Goal: Task Accomplishment & Management: Manage account settings

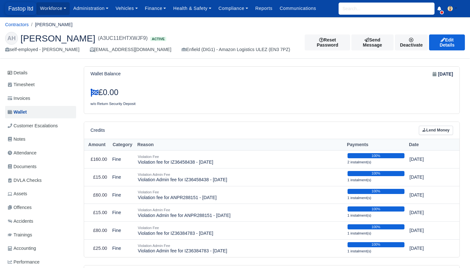
click at [17, 7] on span "Fastop ltd" at bounding box center [20, 8] width 31 height 13
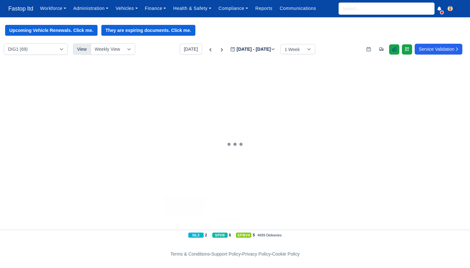
click at [391, 49] on icon at bounding box center [393, 49] width 5 height 5
click at [106, 11] on link "Administration" at bounding box center [91, 8] width 42 height 12
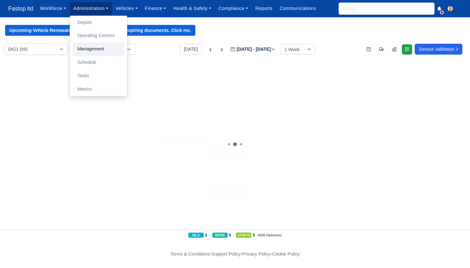
click at [102, 49] on link "Management" at bounding box center [99, 48] width 52 height 13
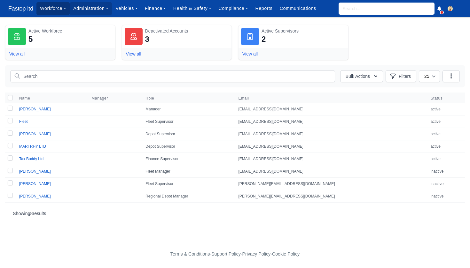
click at [60, 13] on link "Workforce" at bounding box center [52, 8] width 33 height 12
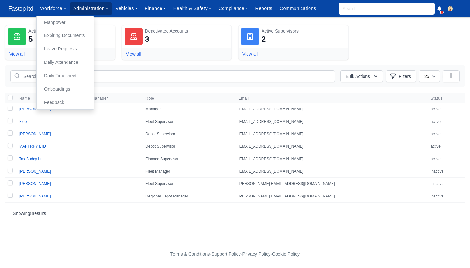
click at [99, 10] on link "Administration" at bounding box center [91, 8] width 42 height 12
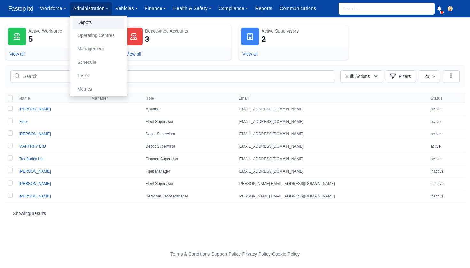
click at [95, 19] on link "Depots" at bounding box center [99, 22] width 52 height 13
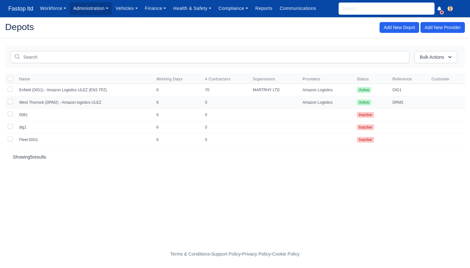
click at [89, 103] on td "West Thurrock (DRM2) - Amazon logistics ULEZ" at bounding box center [83, 102] width 137 height 12
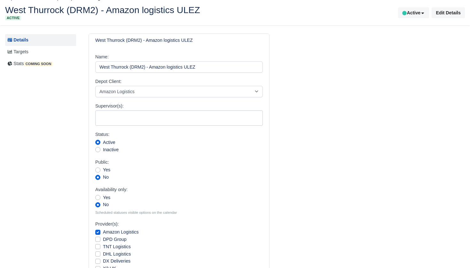
scroll to position [19, 0]
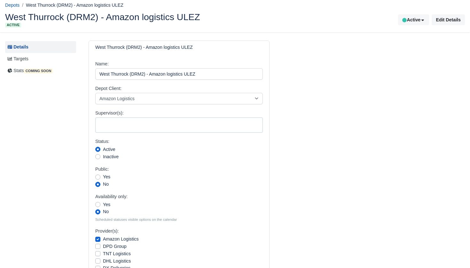
click at [121, 123] on ul at bounding box center [179, 124] width 167 height 13
select select "452"
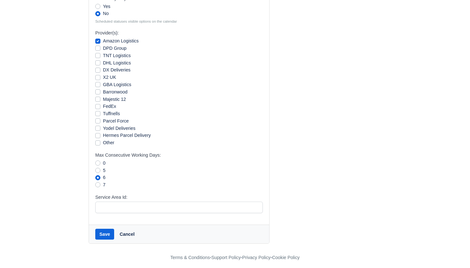
scroll to position [218, 0]
click at [101, 232] on button "Save" at bounding box center [104, 234] width 19 height 11
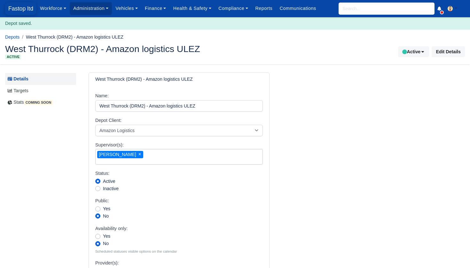
click at [16, 9] on span "Fastop ltd" at bounding box center [20, 8] width 31 height 13
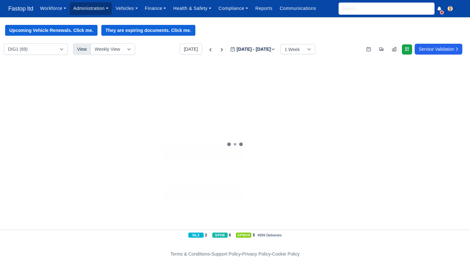
click at [98, 8] on link "Administration" at bounding box center [91, 8] width 42 height 12
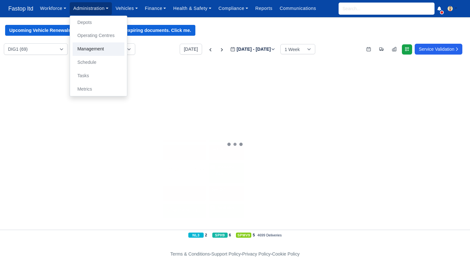
click at [97, 49] on link "Management" at bounding box center [99, 48] width 52 height 13
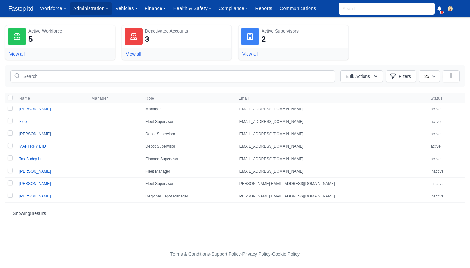
click at [43, 134] on link "Herivaldo Borja" at bounding box center [35, 134] width 32 height 4
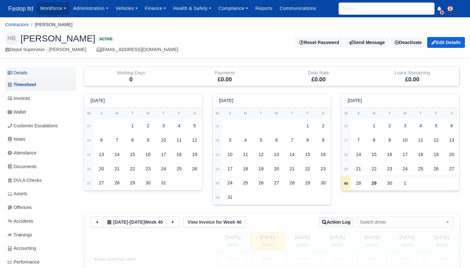
click at [26, 71] on link "Details" at bounding box center [40, 73] width 71 height 12
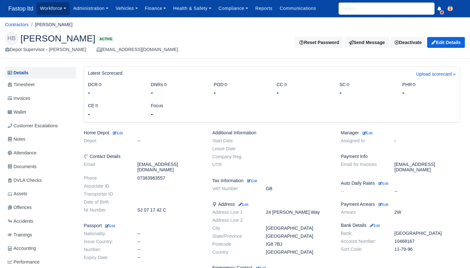
click at [59, 8] on link "Workforce" at bounding box center [52, 8] width 33 height 12
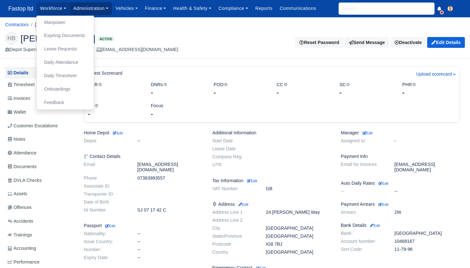
click at [89, 9] on link "Administration" at bounding box center [91, 8] width 42 height 12
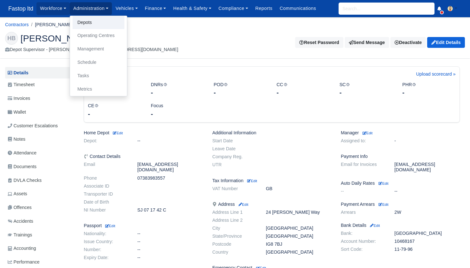
click at [91, 25] on link "Depots" at bounding box center [99, 22] width 52 height 13
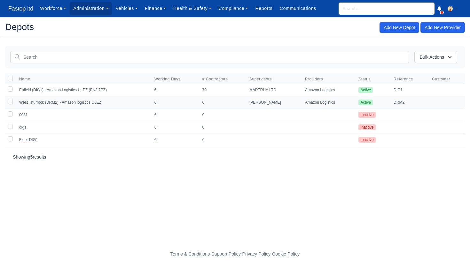
click at [82, 103] on td "West Thurrock (DRM2) - Amazon logistics ULEZ" at bounding box center [82, 102] width 135 height 12
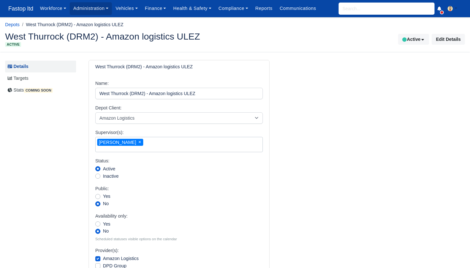
click at [147, 142] on ul "× Herivaldo Borja" at bounding box center [179, 143] width 167 height 13
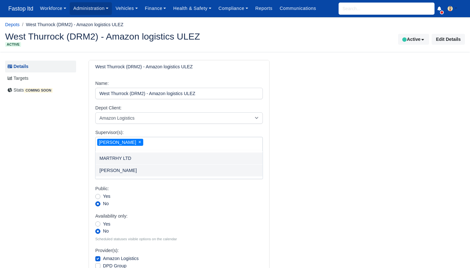
select select "26"
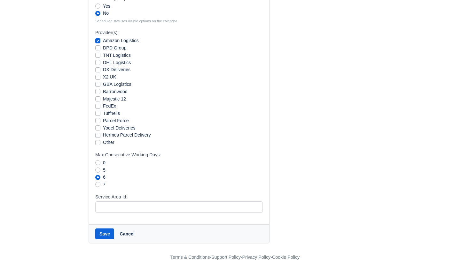
scroll to position [218, 0]
click at [102, 229] on button "Save" at bounding box center [104, 234] width 19 height 11
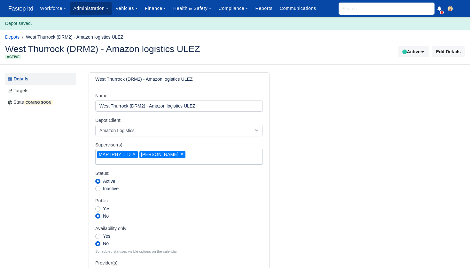
click at [90, 13] on link "Administration" at bounding box center [91, 8] width 42 height 12
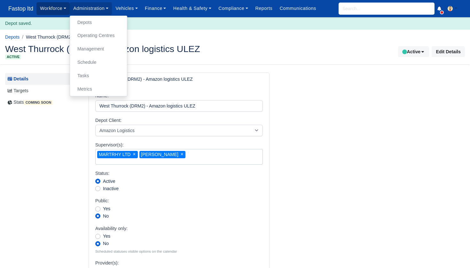
click at [59, 8] on link "Workforce" at bounding box center [52, 8] width 33 height 12
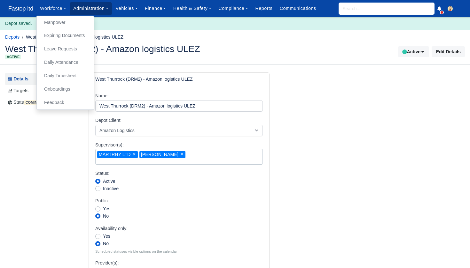
click at [92, 10] on link "Administration" at bounding box center [91, 8] width 42 height 12
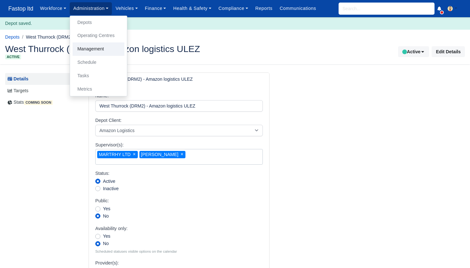
click at [92, 48] on link "Management" at bounding box center [99, 48] width 52 height 13
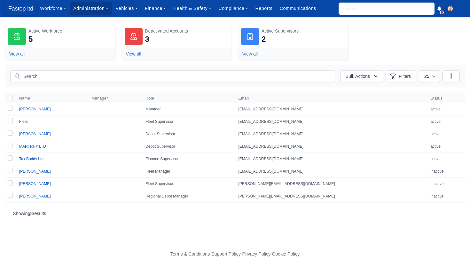
click at [26, 9] on span "Fastop ltd" at bounding box center [20, 8] width 31 height 13
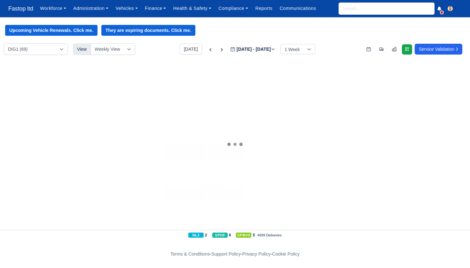
click at [115, 130] on div "2 Other Depot 🚚 LD71VHE" at bounding box center [110, 132] width 58 height 17
select select "Other Depot"
select select "5"
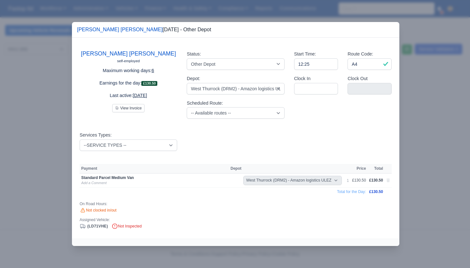
click at [431, 103] on div at bounding box center [235, 134] width 470 height 268
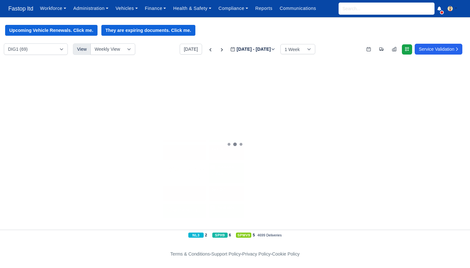
click at [103, 127] on div "2 Other Depot" at bounding box center [92, 129] width 23 height 11
select select "Other Depot"
select select "5"
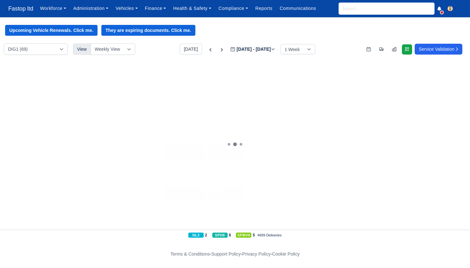
select select "5"
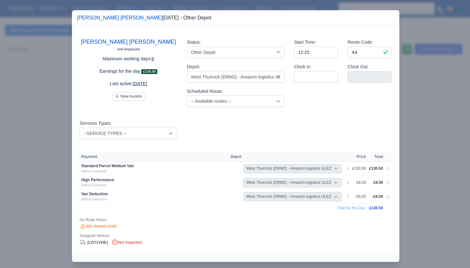
click at [414, 77] on div at bounding box center [235, 134] width 470 height 268
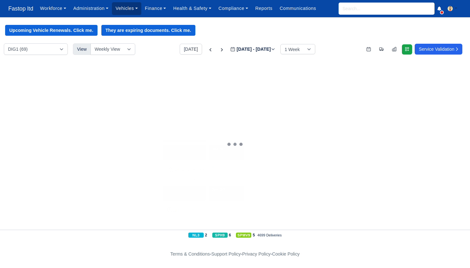
scroll to position [0, 0]
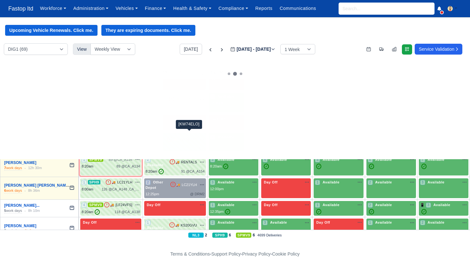
scroll to position [71, 0]
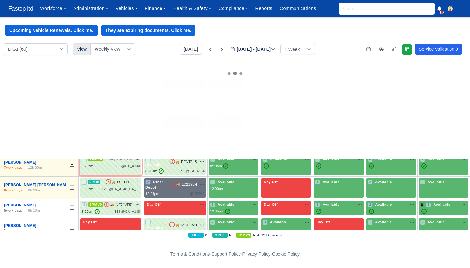
click at [183, 191] on div "12:25pm @ DRM2" at bounding box center [174, 193] width 59 height 5
select select "Other Depot"
select select "5"
select select "6"
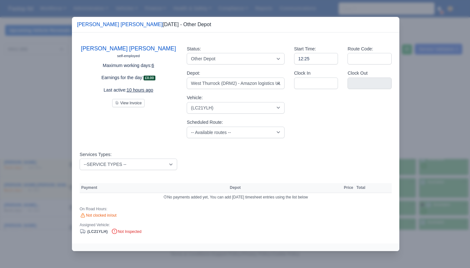
click at [408, 133] on div at bounding box center [235, 134] width 470 height 268
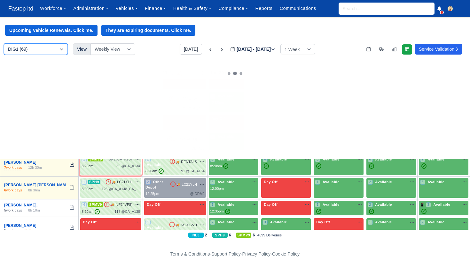
select select "5"
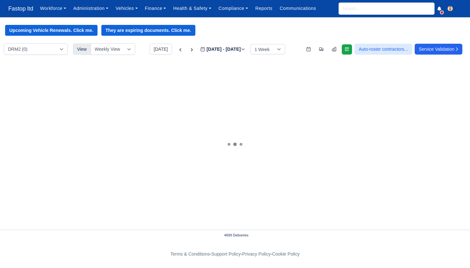
click at [120, 115] on div "2 Other Depot 🚚 LD71VHE" at bounding box center [110, 109] width 51 height 16
select select "Other Depot"
select select "5"
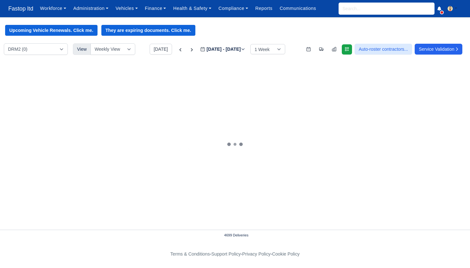
select select "5"
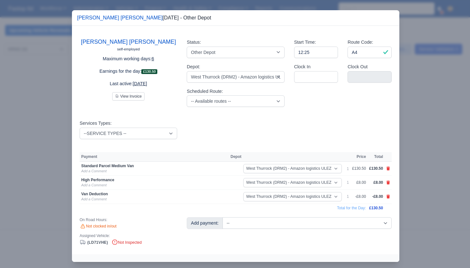
click at [416, 153] on div at bounding box center [235, 134] width 470 height 268
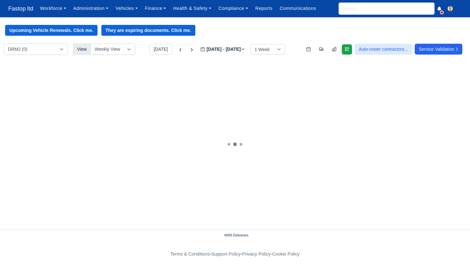
click at [119, 160] on div "5 Other Depot A3 na" at bounding box center [110, 159] width 51 height 5
select select "Other Depot"
select select "5"
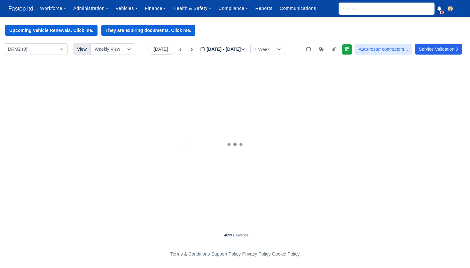
select select "5"
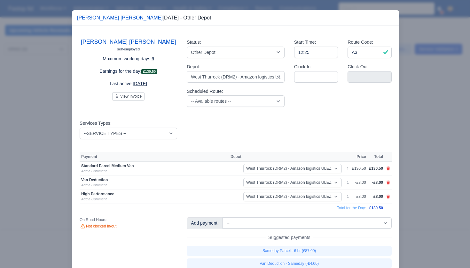
click at [423, 185] on div at bounding box center [235, 134] width 470 height 268
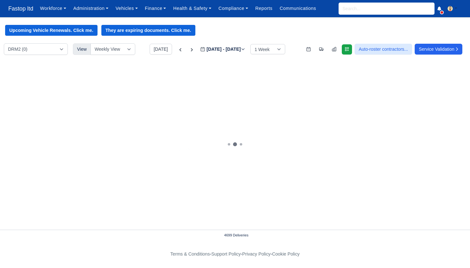
click at [114, 177] on span "Other Depot" at bounding box center [103, 177] width 25 height 4
select select "Other Depot"
select select "5"
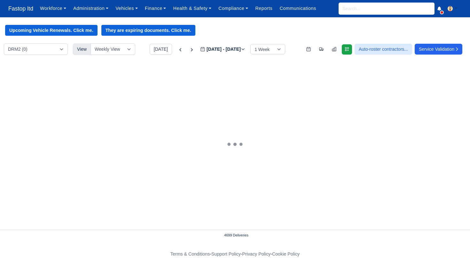
select select "5"
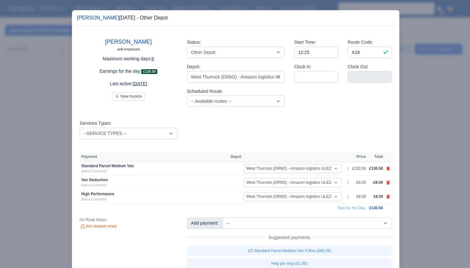
click at [440, 164] on div at bounding box center [235, 134] width 470 height 268
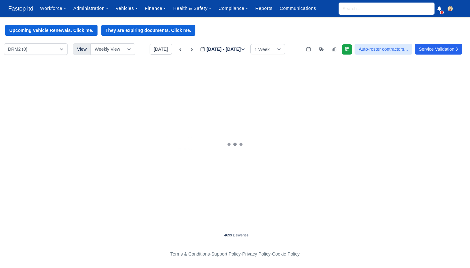
click at [113, 195] on span "Other Depot" at bounding box center [103, 194] width 25 height 4
select select "Other Depot"
select select "5"
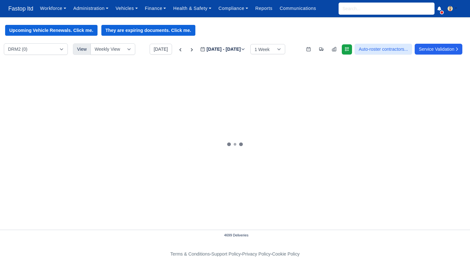
select select "5"
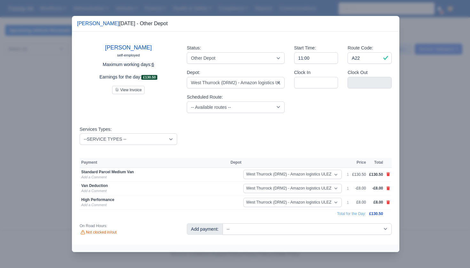
click at [433, 152] on div at bounding box center [235, 134] width 470 height 268
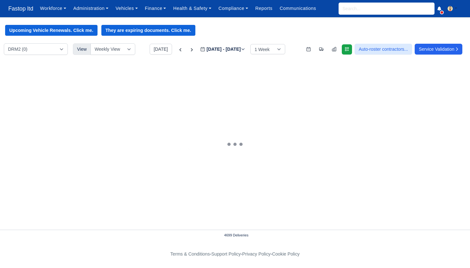
click at [124, 115] on div "2 Other Depot 🚚 LD71VHE" at bounding box center [110, 109] width 51 height 16
select select "Other Depot"
select select "5"
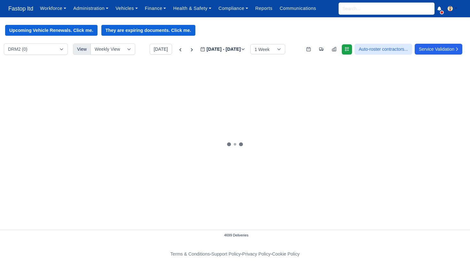
select select "5"
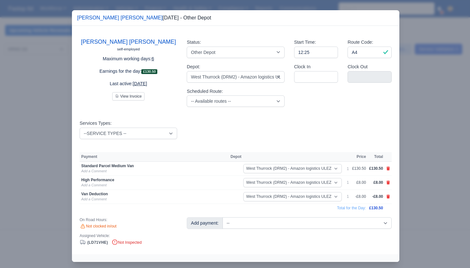
drag, startPoint x: 137, startPoint y: 165, endPoint x: 80, endPoint y: 165, distance: 56.9
click at [80, 165] on td "Standard Parcel Medium Van Add a Comment" at bounding box center [154, 169] width 149 height 14
copy div "Standard Parcel Medium Van"
click at [420, 121] on div at bounding box center [235, 134] width 470 height 268
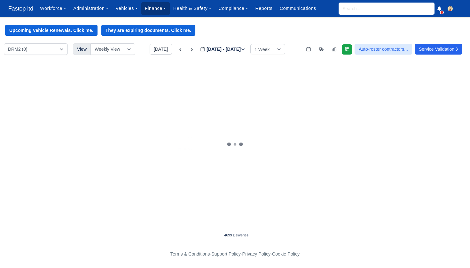
click at [164, 10] on link "Finance" at bounding box center [155, 8] width 28 height 12
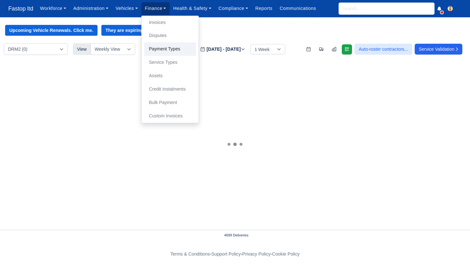
click at [177, 49] on link "Payment Types" at bounding box center [170, 48] width 52 height 13
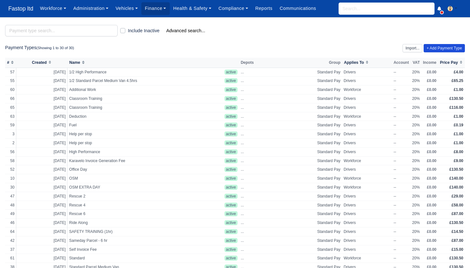
click at [436, 48] on link "+ Add Payment Type" at bounding box center [443, 48] width 41 height 8
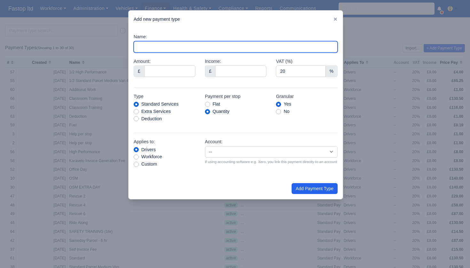
click at [151, 50] on input "Name:" at bounding box center [236, 46] width 204 height 11
paste input "Standard Parcel Medium Van"
type input "Standard Parcel Medium Van"
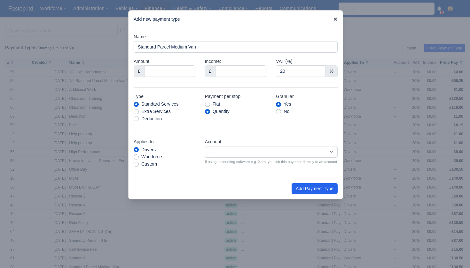
click at [334, 18] on icon at bounding box center [335, 19] width 4 height 4
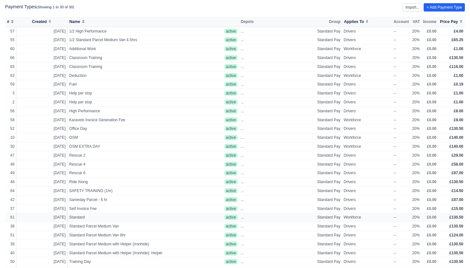
scroll to position [38, 0]
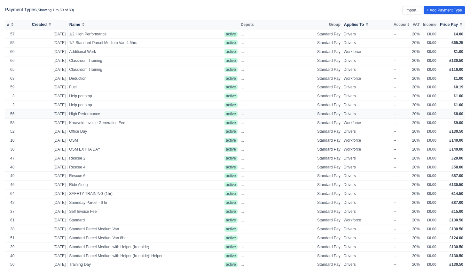
click at [365, 111] on td "Drivers" at bounding box center [367, 114] width 50 height 9
select select "standard"
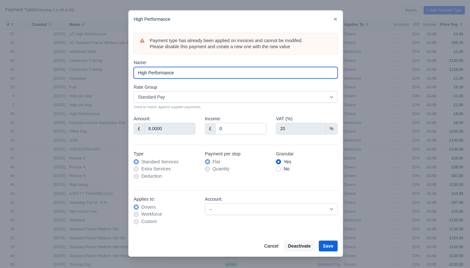
click at [197, 73] on input "High Performance" at bounding box center [236, 72] width 204 height 11
drag, startPoint x: 177, startPoint y: 73, endPoint x: 138, endPoint y: 72, distance: 39.0
click at [138, 72] on input "High Performance" at bounding box center [236, 72] width 204 height 11
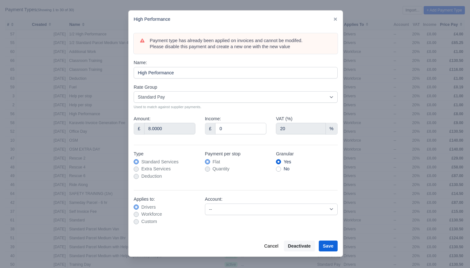
click at [361, 159] on div at bounding box center [235, 134] width 470 height 268
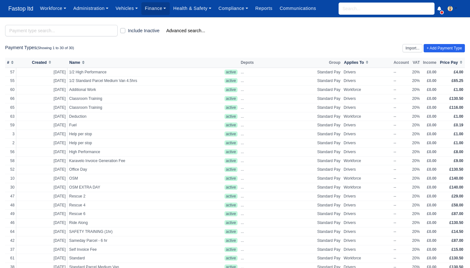
scroll to position [0, 0]
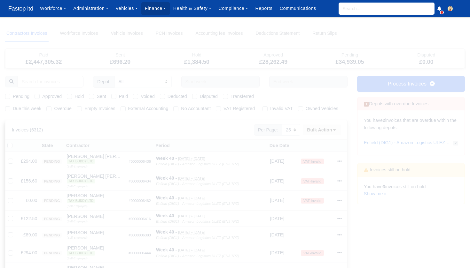
select select "25"
click at [188, 80] on input "text" at bounding box center [220, 81] width 78 height 11
click at [13, 108] on label "Due this week" at bounding box center [27, 108] width 28 height 7
click at [7, 108] on input "Due this week" at bounding box center [7, 107] width 5 height 5
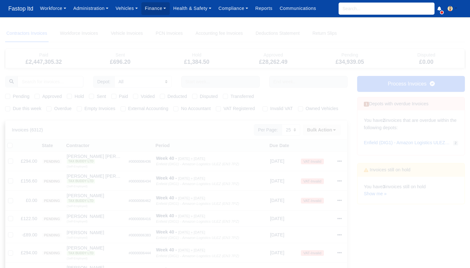
checkbox input "true"
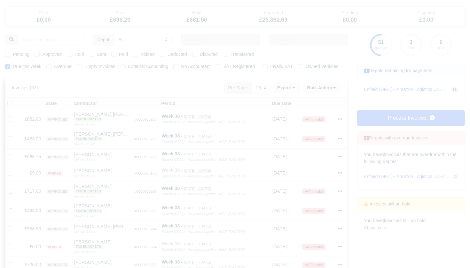
scroll to position [21, 0]
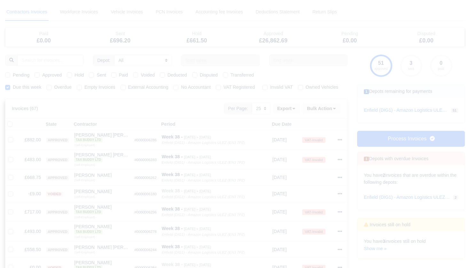
click at [13, 76] on label "Pending" at bounding box center [21, 75] width 17 height 7
click at [7, 76] on input "Pending" at bounding box center [7, 74] width 5 height 5
checkbox input "true"
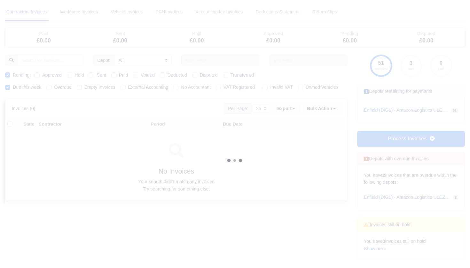
click at [42, 75] on label "Approved" at bounding box center [51, 75] width 19 height 7
click at [38, 75] on input "Approved" at bounding box center [36, 74] width 5 height 5
checkbox input "true"
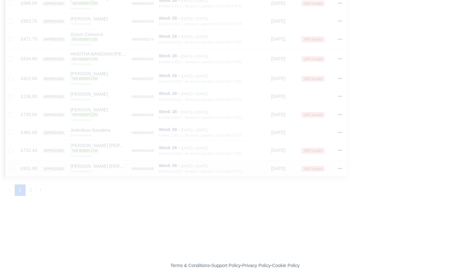
scroll to position [426, 0]
click at [30, 186] on button "2" at bounding box center [30, 191] width 11 height 11
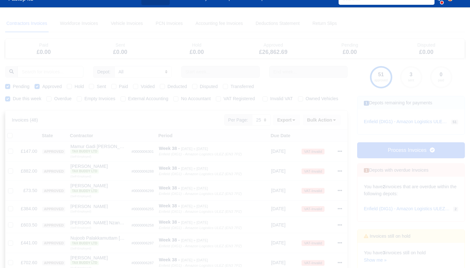
scroll to position [1, 0]
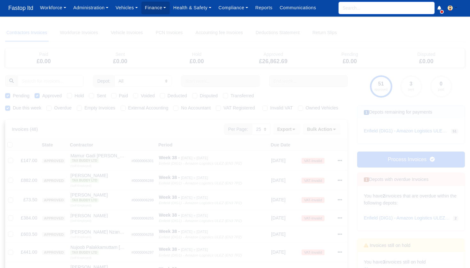
click at [345, 8] on input "search" at bounding box center [386, 8] width 96 height 12
type input "annu"
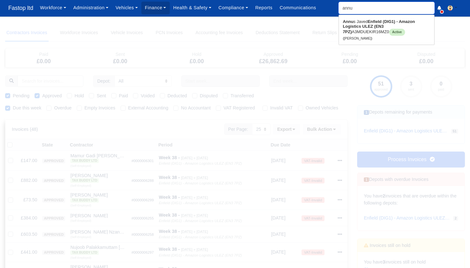
type input "annus Javed"
type input "annus"
type input "annus Javed"
click at [347, 29] on strong "Enfield (DIG1) - Amazon Logistics ULEZ (EN3 7PZ)" at bounding box center [377, 26] width 71 height 15
type input "[PERSON_NAME]"
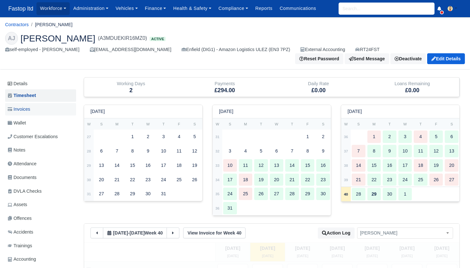
click at [30, 106] on span "Invoices" at bounding box center [19, 109] width 22 height 7
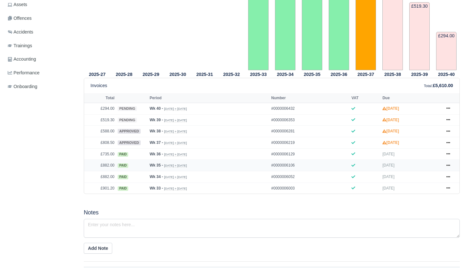
scroll to position [202, 0]
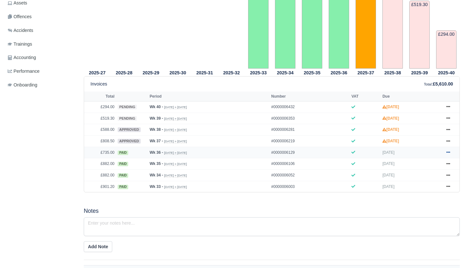
click at [450, 154] on icon at bounding box center [448, 152] width 4 height 4
click at [430, 166] on link "Show Invoice" at bounding box center [423, 163] width 57 height 13
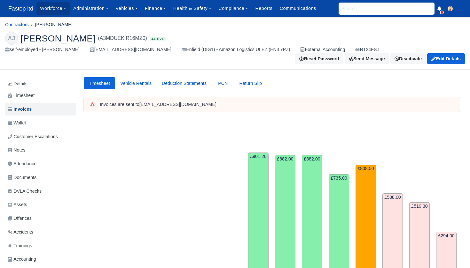
scroll to position [202, 0]
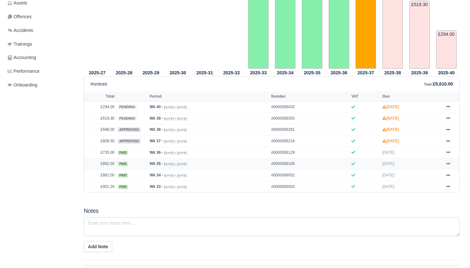
click at [450, 166] on icon at bounding box center [448, 164] width 4 height 4
click at [430, 181] on link "Show Invoice" at bounding box center [423, 175] width 57 height 13
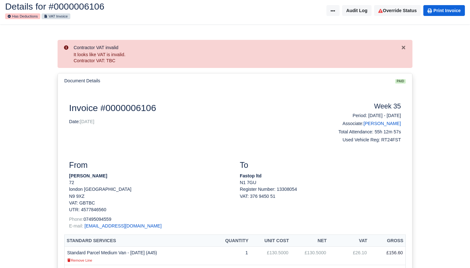
scroll to position [19, 0]
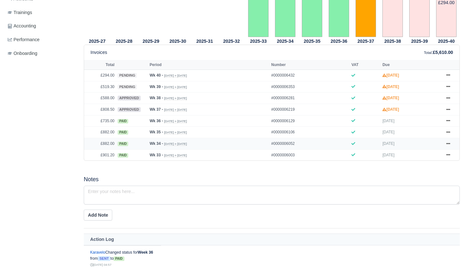
scroll to position [235, 0]
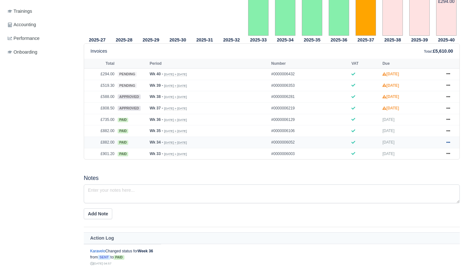
click at [449, 143] on icon at bounding box center [448, 142] width 4 height 1
click at [429, 160] on link "Show Invoice" at bounding box center [423, 153] width 57 height 13
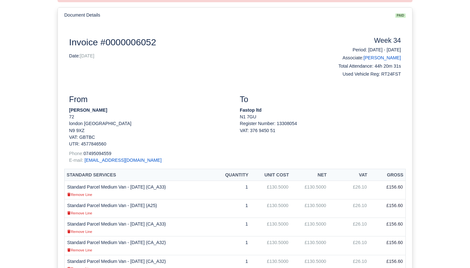
scroll to position [88, 0]
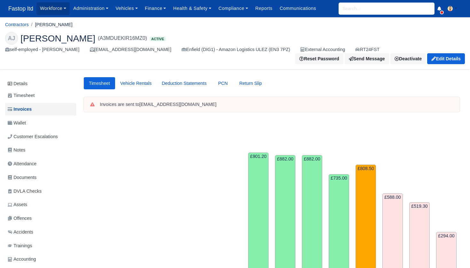
scroll to position [235, 0]
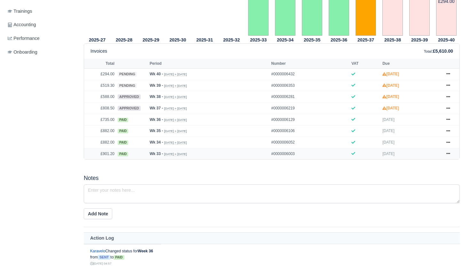
click at [453, 159] on td "Show Invoice Resend Print" at bounding box center [449, 153] width 19 height 11
click at [449, 156] on icon at bounding box center [448, 154] width 4 height 4
click at [425, 167] on link "Show Invoice" at bounding box center [423, 165] width 57 height 13
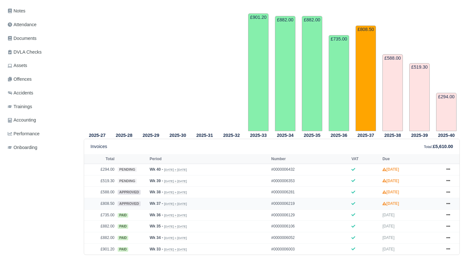
scroll to position [126, 0]
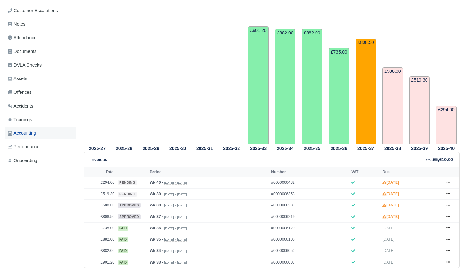
click at [41, 127] on link "Accounting" at bounding box center [40, 133] width 71 height 12
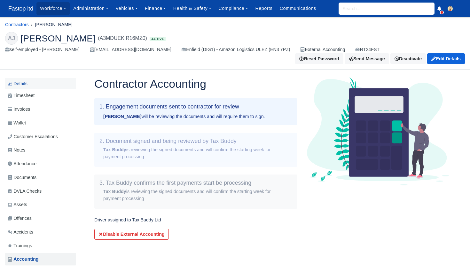
click at [27, 80] on link "Details" at bounding box center [40, 84] width 71 height 12
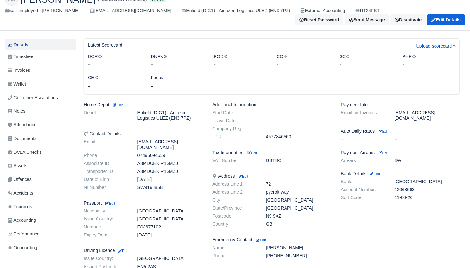
scroll to position [40, 0]
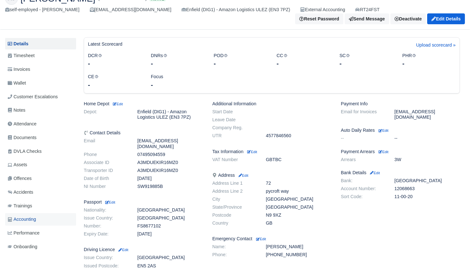
click at [31, 216] on span "Accounting" at bounding box center [22, 219] width 28 height 7
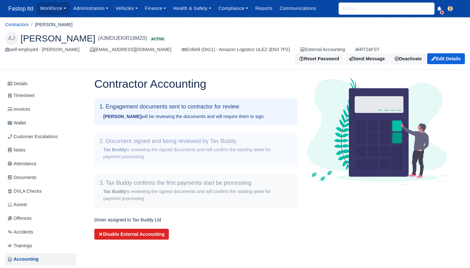
click at [124, 229] on button "Disable External Accounting" at bounding box center [131, 234] width 74 height 11
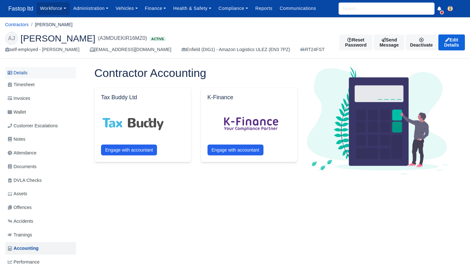
click at [28, 70] on link "Details" at bounding box center [40, 73] width 71 height 12
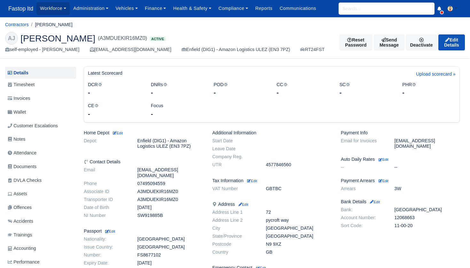
click at [445, 44] on link "Edit Details" at bounding box center [451, 42] width 27 height 16
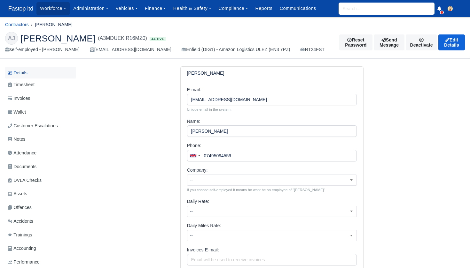
click at [30, 72] on link "Details" at bounding box center [40, 73] width 71 height 12
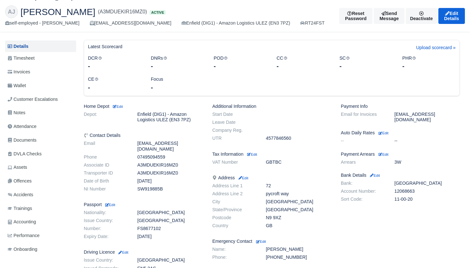
scroll to position [28, 0]
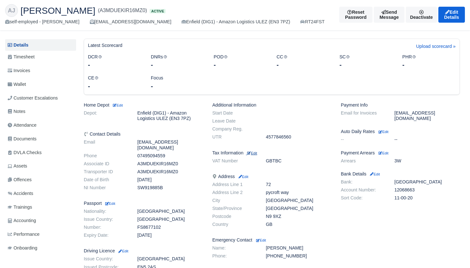
click at [257, 151] on small "Edit" at bounding box center [252, 153] width 10 height 4
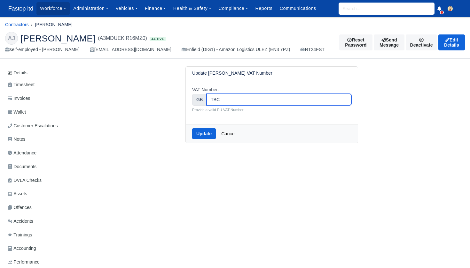
click at [233, 98] on input "TBC" at bounding box center [278, 99] width 145 height 11
type input "T"
type input "499484611"
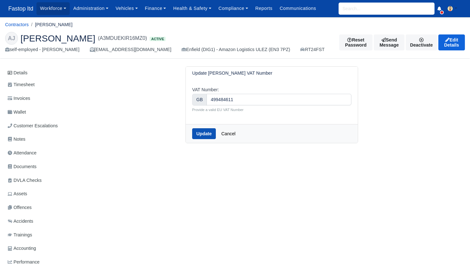
click at [202, 131] on button "Update" at bounding box center [204, 133] width 24 height 11
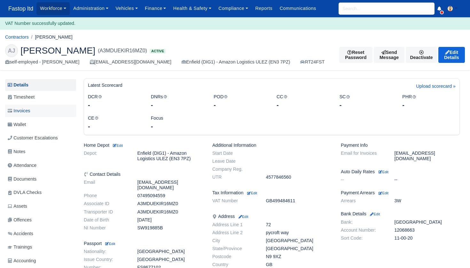
click at [30, 111] on span "Invoices" at bounding box center [19, 110] width 22 height 7
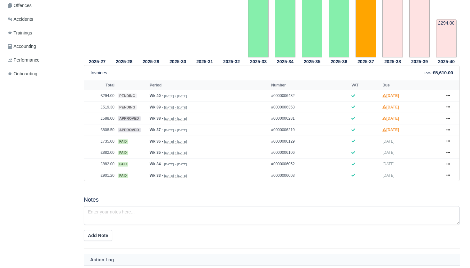
scroll to position [203, 0]
click at [447, 131] on icon at bounding box center [448, 129] width 4 height 4
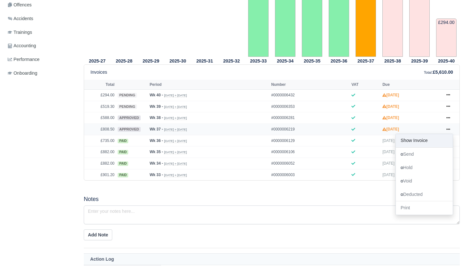
click at [418, 148] on link "Show Invoice" at bounding box center [423, 140] width 57 height 13
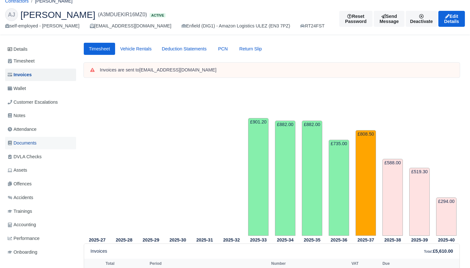
scroll to position [43, 0]
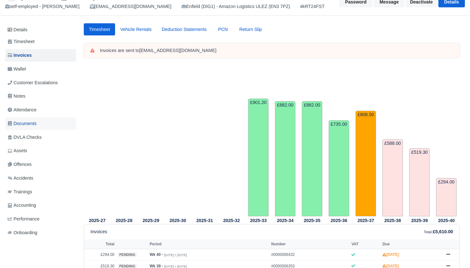
click at [34, 124] on span "Documents" at bounding box center [22, 123] width 29 height 7
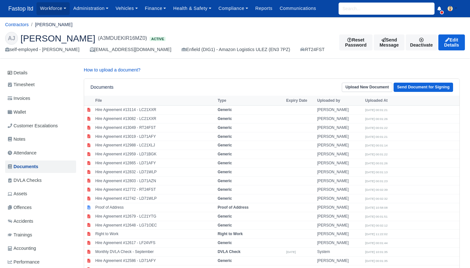
click at [366, 87] on link "Upload New Document" at bounding box center [366, 87] width 50 height 9
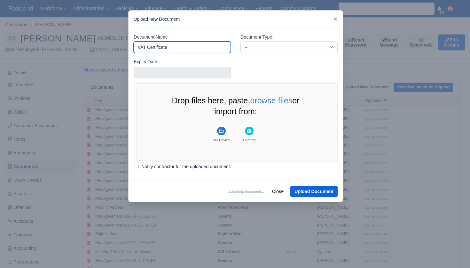
type input "VAT Certificate"
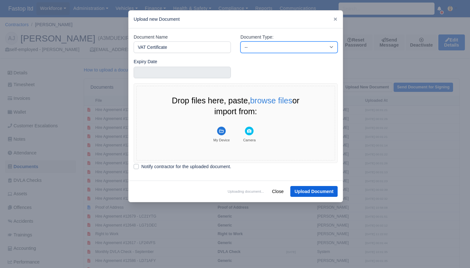
select select "vat-certificate"
click at [223, 130] on rect "File Uploader" at bounding box center [221, 131] width 9 height 9
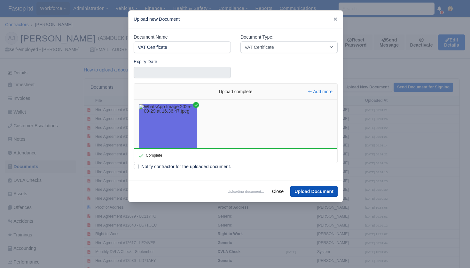
click at [317, 190] on button "Upload Document" at bounding box center [313, 191] width 47 height 11
